Goal: Task Accomplishment & Management: Use online tool/utility

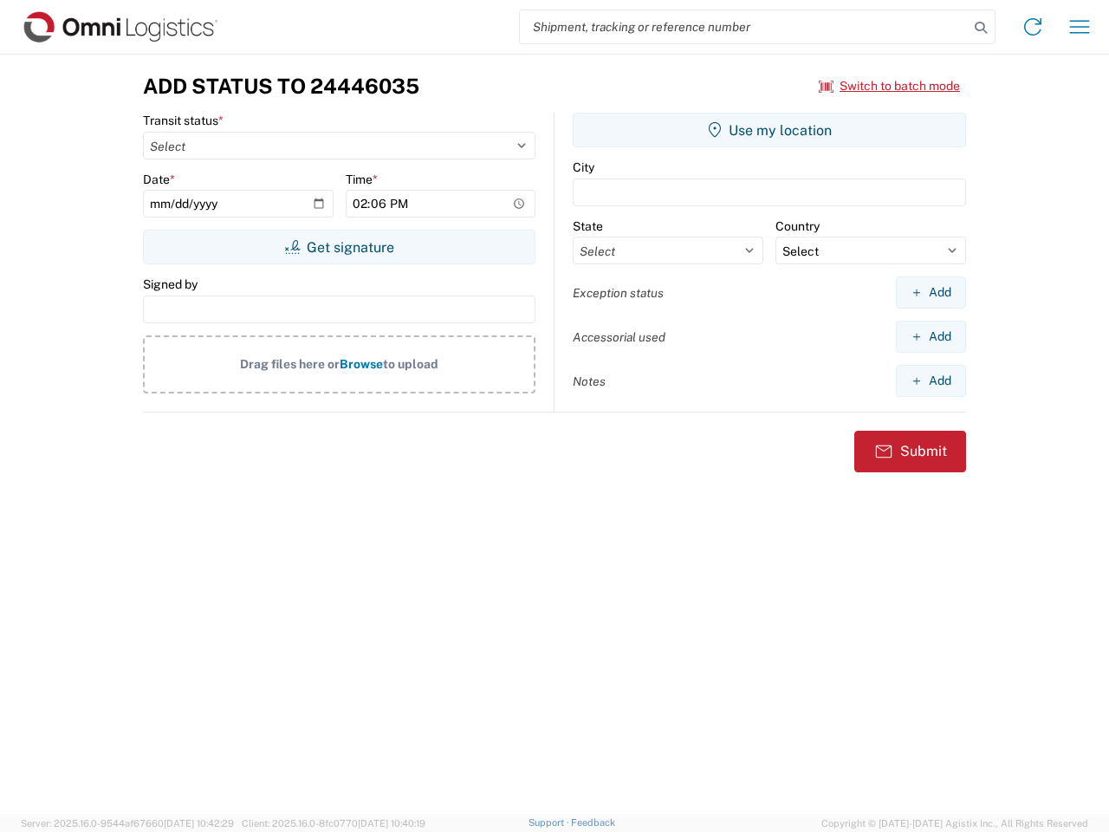
click at [744, 27] on input "search" at bounding box center [744, 26] width 449 height 33
click at [981, 28] on icon at bounding box center [980, 28] width 24 height 24
click at [1032, 27] on icon at bounding box center [1033, 27] width 28 height 28
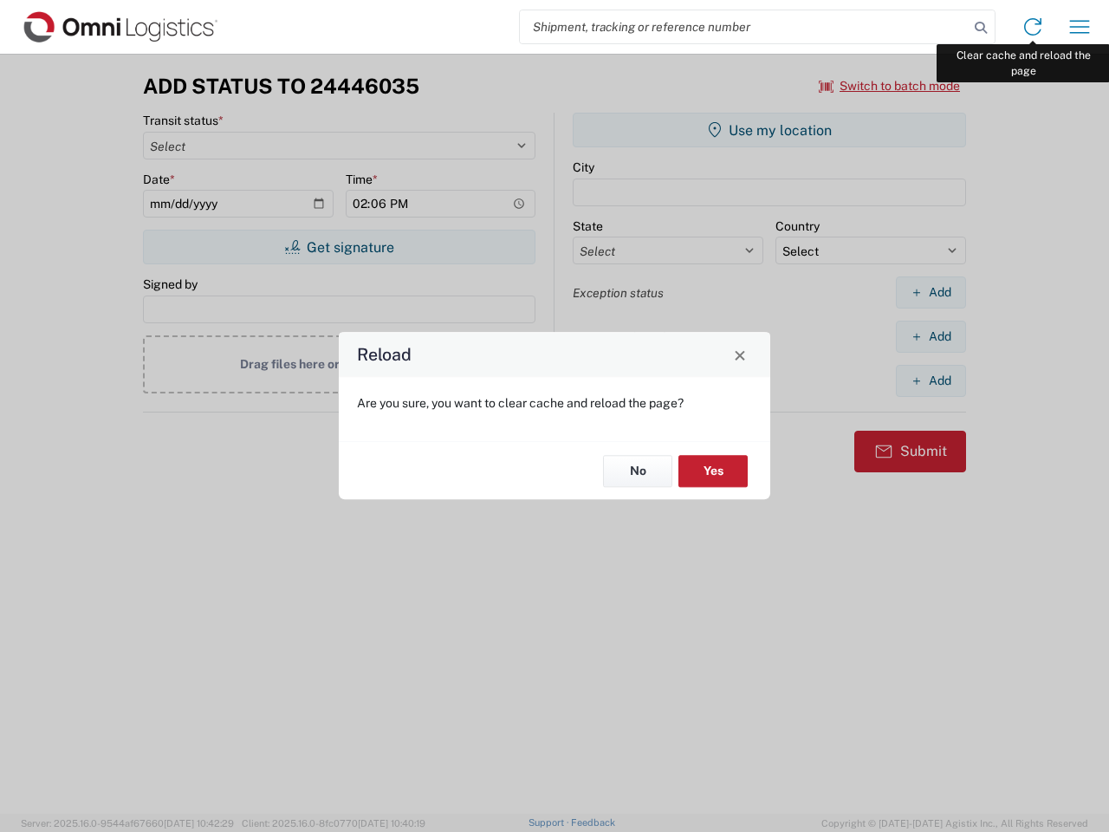
click at [1079, 27] on div "Reload Are you sure, you want to clear cache and reload the page? No Yes" at bounding box center [554, 416] width 1109 height 832
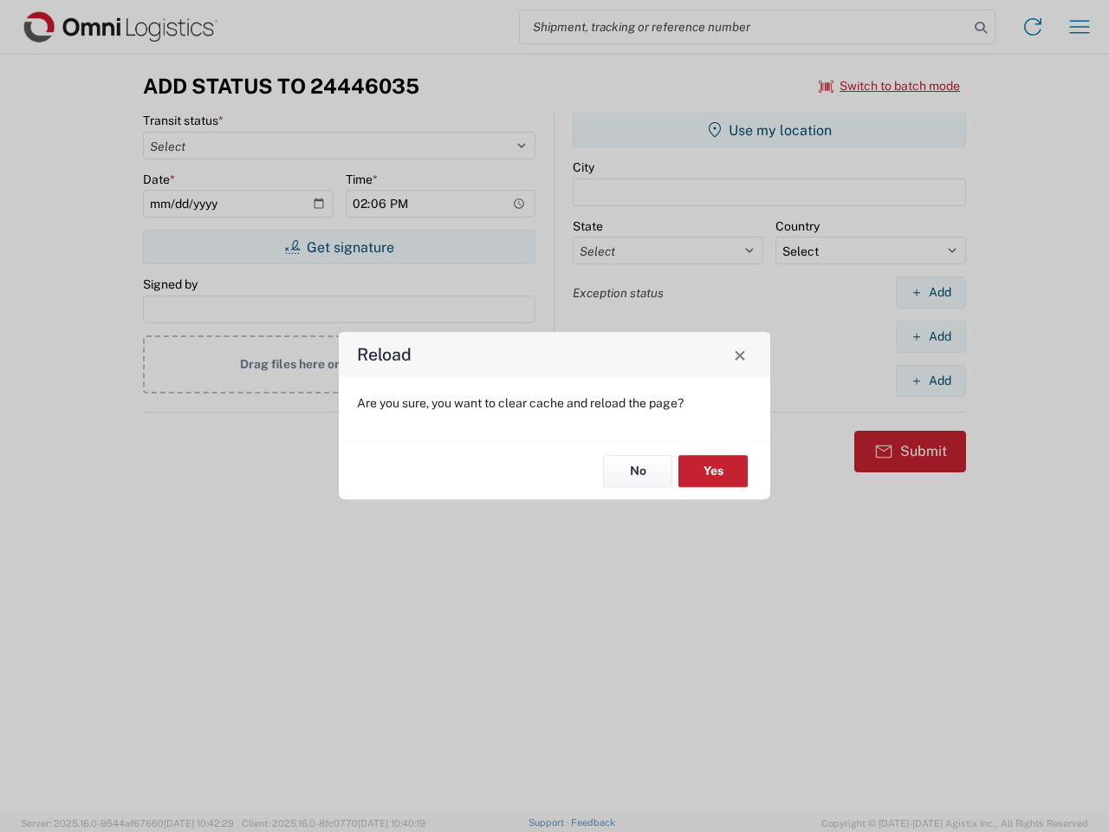
click at [890, 86] on div "Reload Are you sure, you want to clear cache and reload the page? No Yes" at bounding box center [554, 416] width 1109 height 832
click at [339, 247] on div "Reload Are you sure, you want to clear cache and reload the page? No Yes" at bounding box center [554, 416] width 1109 height 832
click at [769, 130] on div "Reload Are you sure, you want to clear cache and reload the page? No Yes" at bounding box center [554, 416] width 1109 height 832
click at [930, 292] on div "Reload Are you sure, you want to clear cache and reload the page? No Yes" at bounding box center [554, 416] width 1109 height 832
click at [930, 336] on div "Reload Are you sure, you want to clear cache and reload the page? No Yes" at bounding box center [554, 416] width 1109 height 832
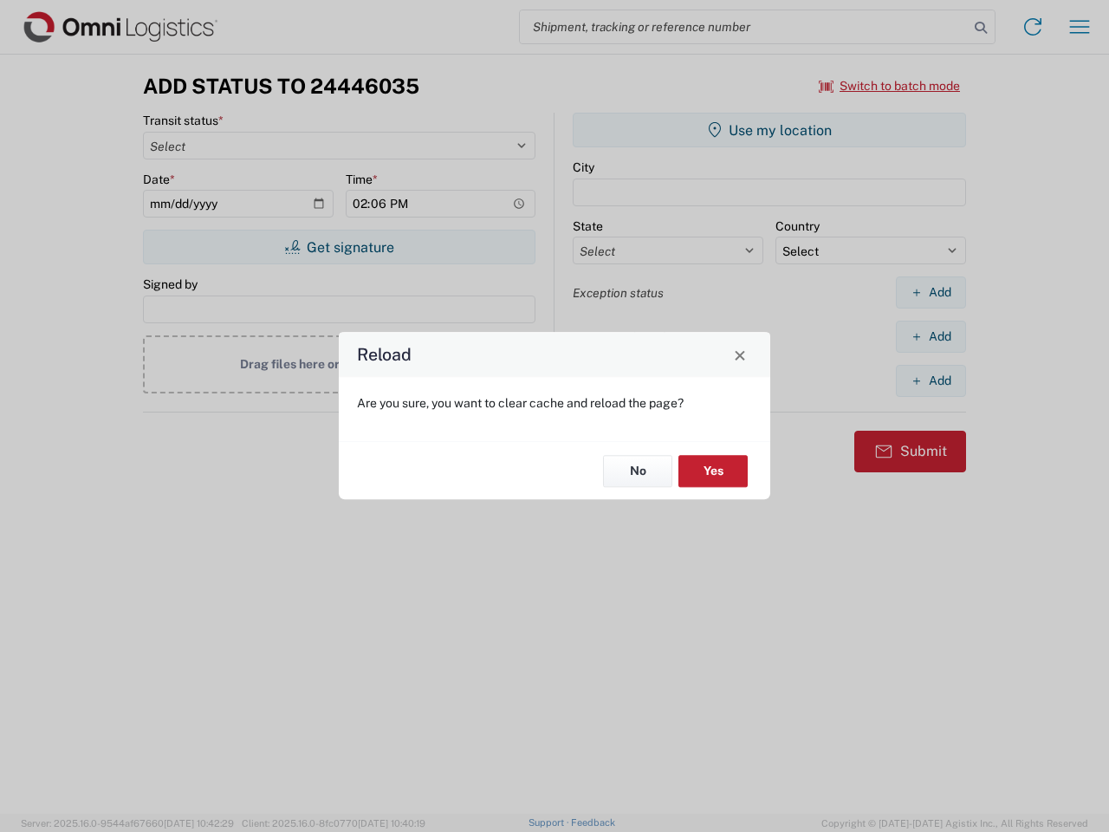
click at [930, 380] on div "Reload Are you sure, you want to clear cache and reload the page? No Yes" at bounding box center [554, 416] width 1109 height 832
